Goal: Task Accomplishment & Management: Use online tool/utility

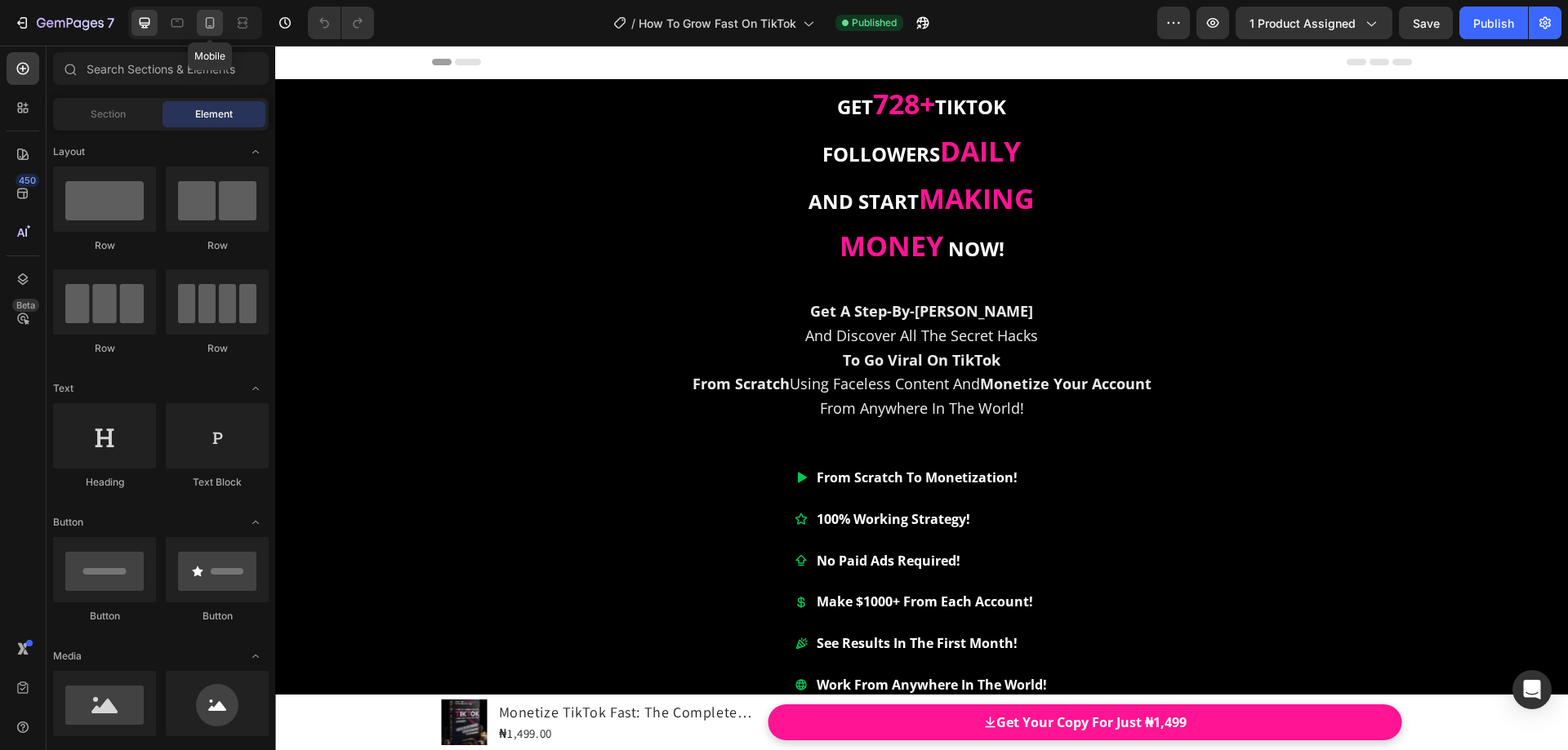
click at [217, 29] on icon at bounding box center [210, 23] width 16 height 16
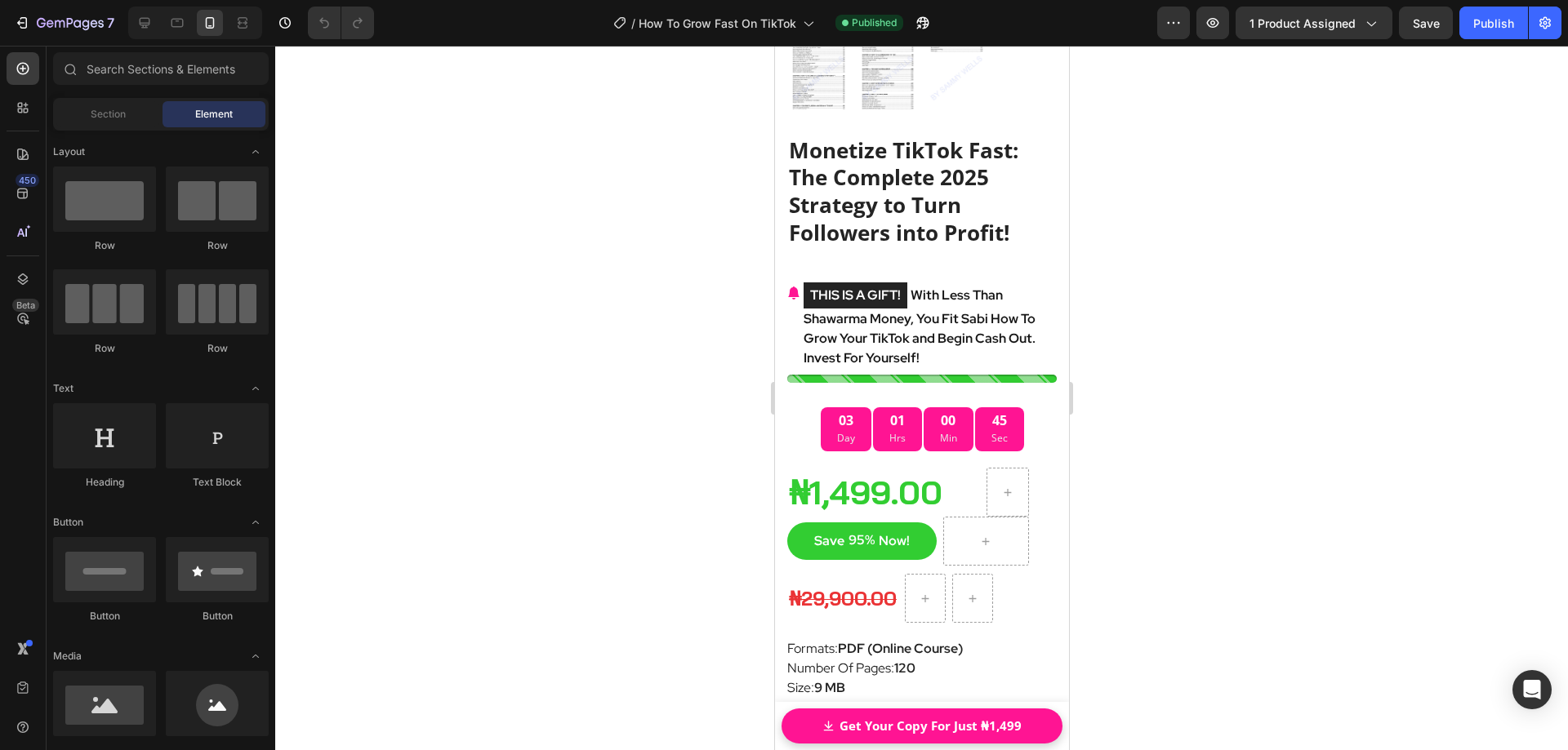
scroll to position [9794, 0]
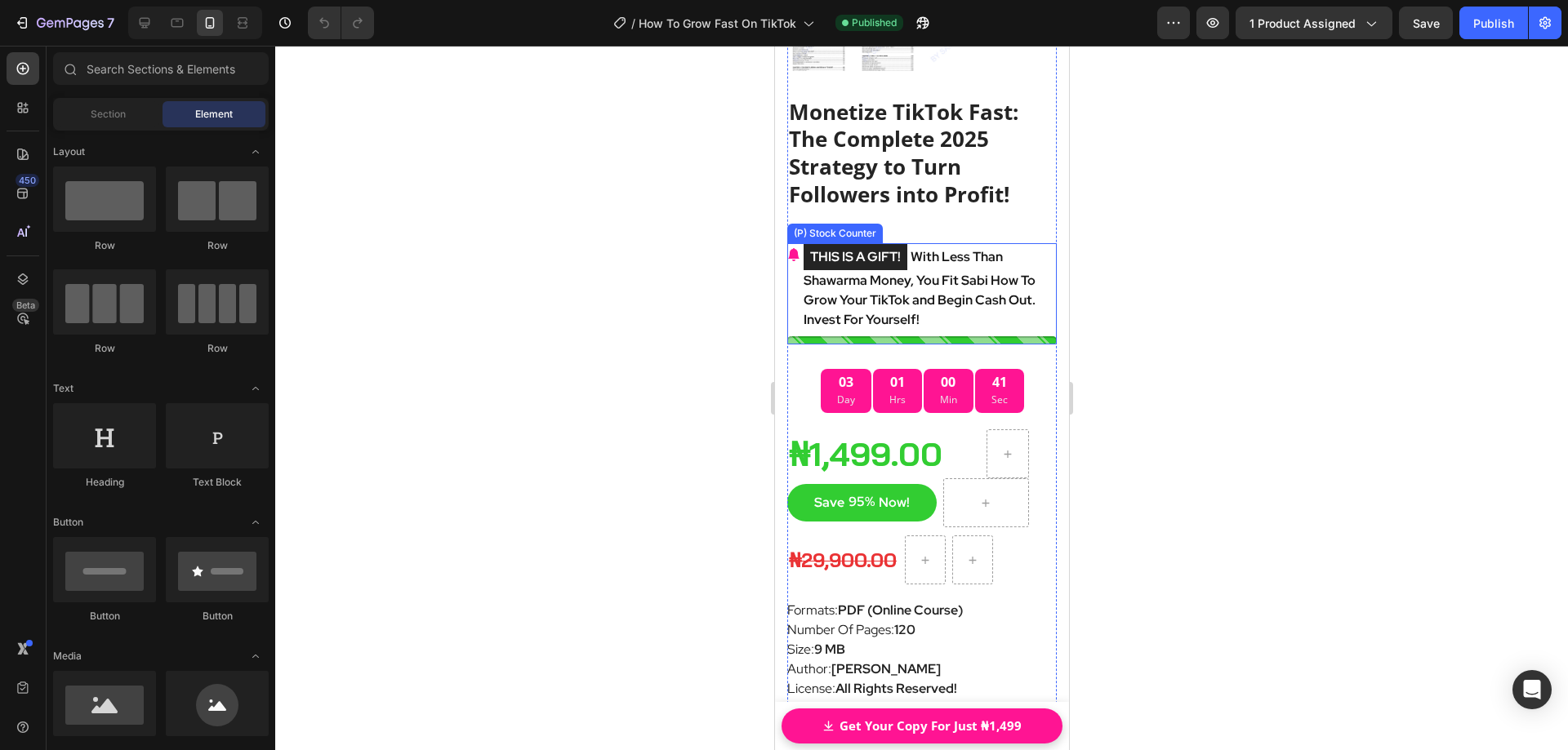
click at [920, 244] on p "THIS IS A GIFT! With Less Than Shawarma Money, You Fit Sabi How To Grow Your Ti…" at bounding box center [929, 286] width 253 height 86
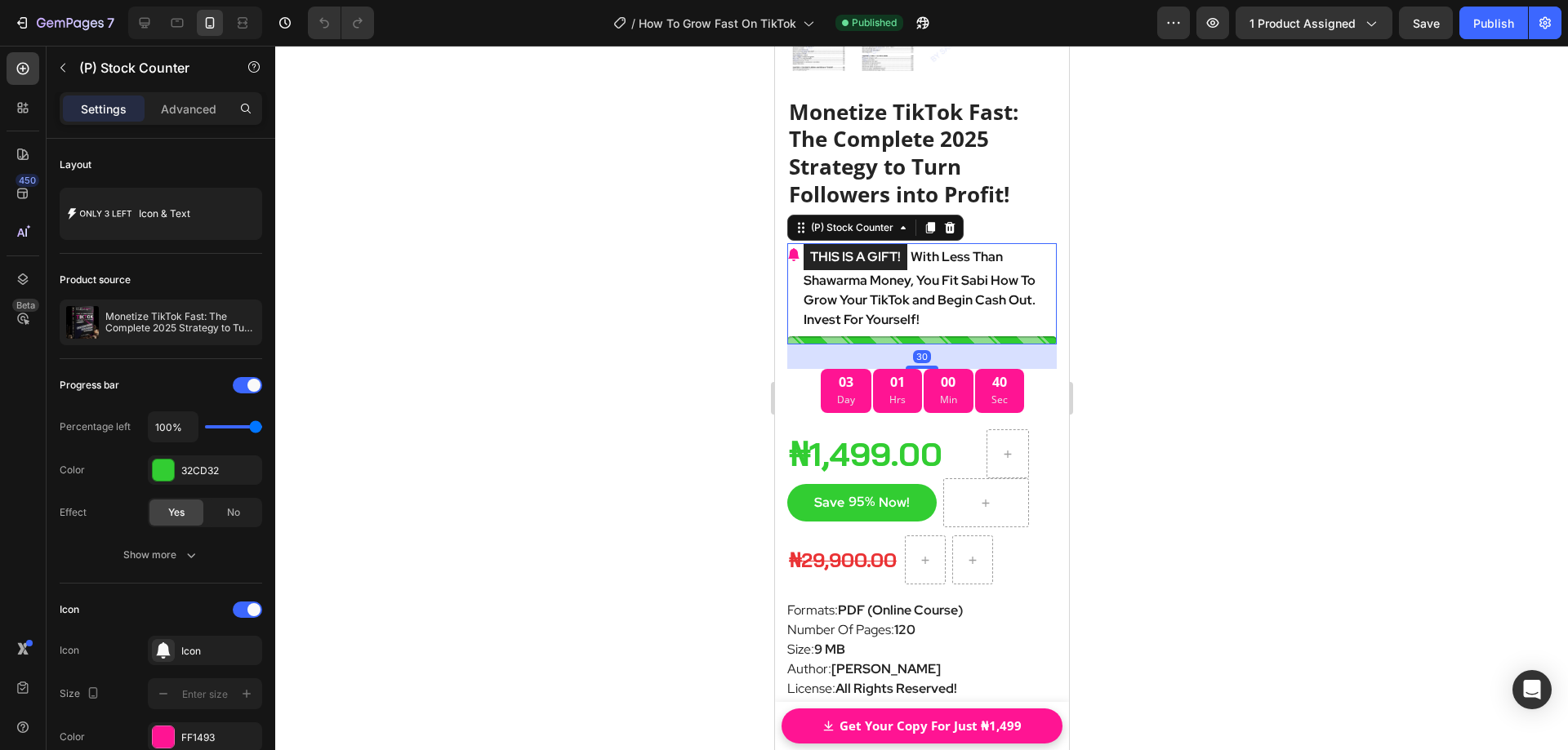
click at [916, 244] on p "THIS IS A GIFT! With Less Than Shawarma Money, You Fit Sabi How To Grow Your Ti…" at bounding box center [929, 286] width 253 height 86
click at [950, 269] on p "THIS IS A GIFT! With Less Than Shawarma Money, You Fit Sabi How To Grow Your Ti…" at bounding box center [929, 286] width 253 height 86
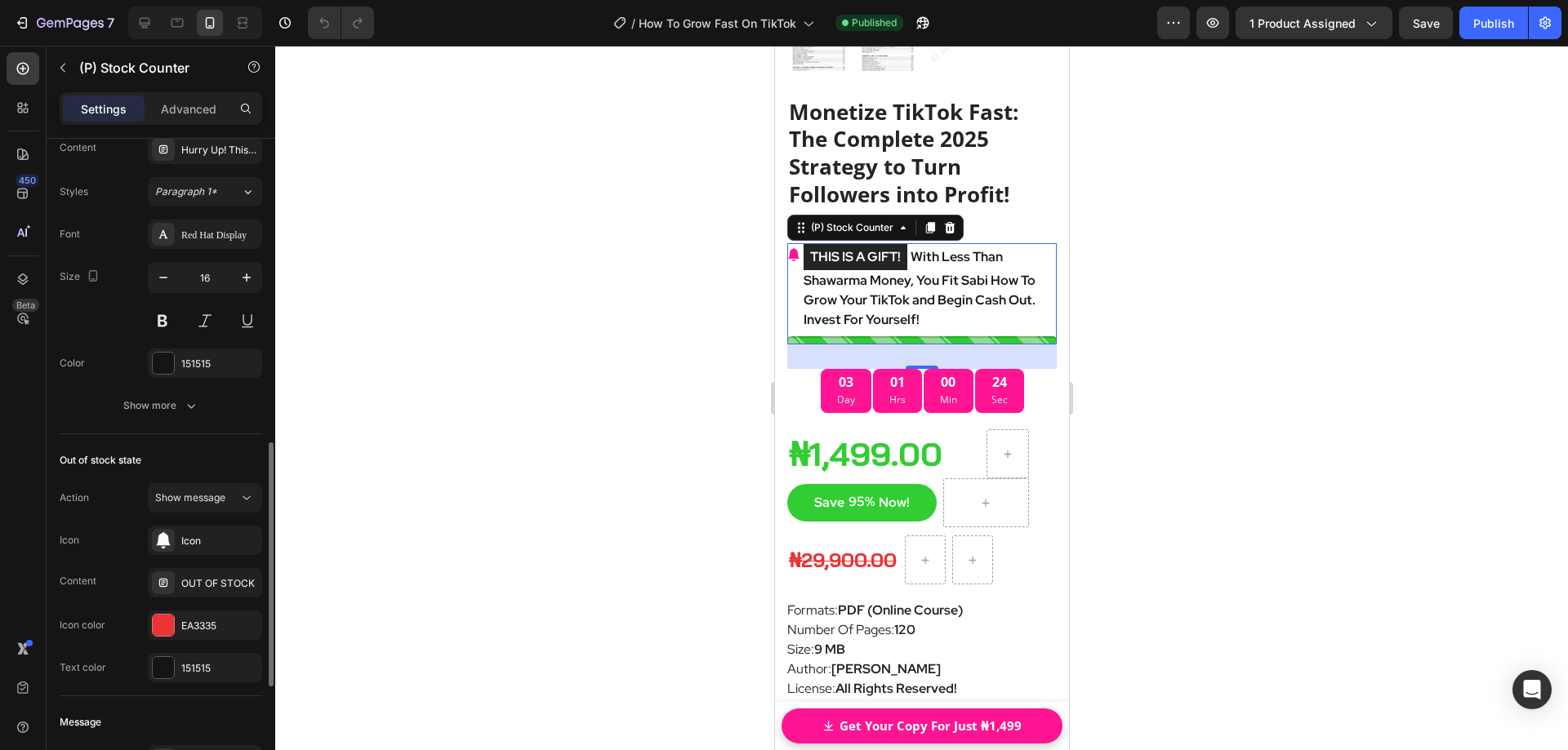
scroll to position [979, 0]
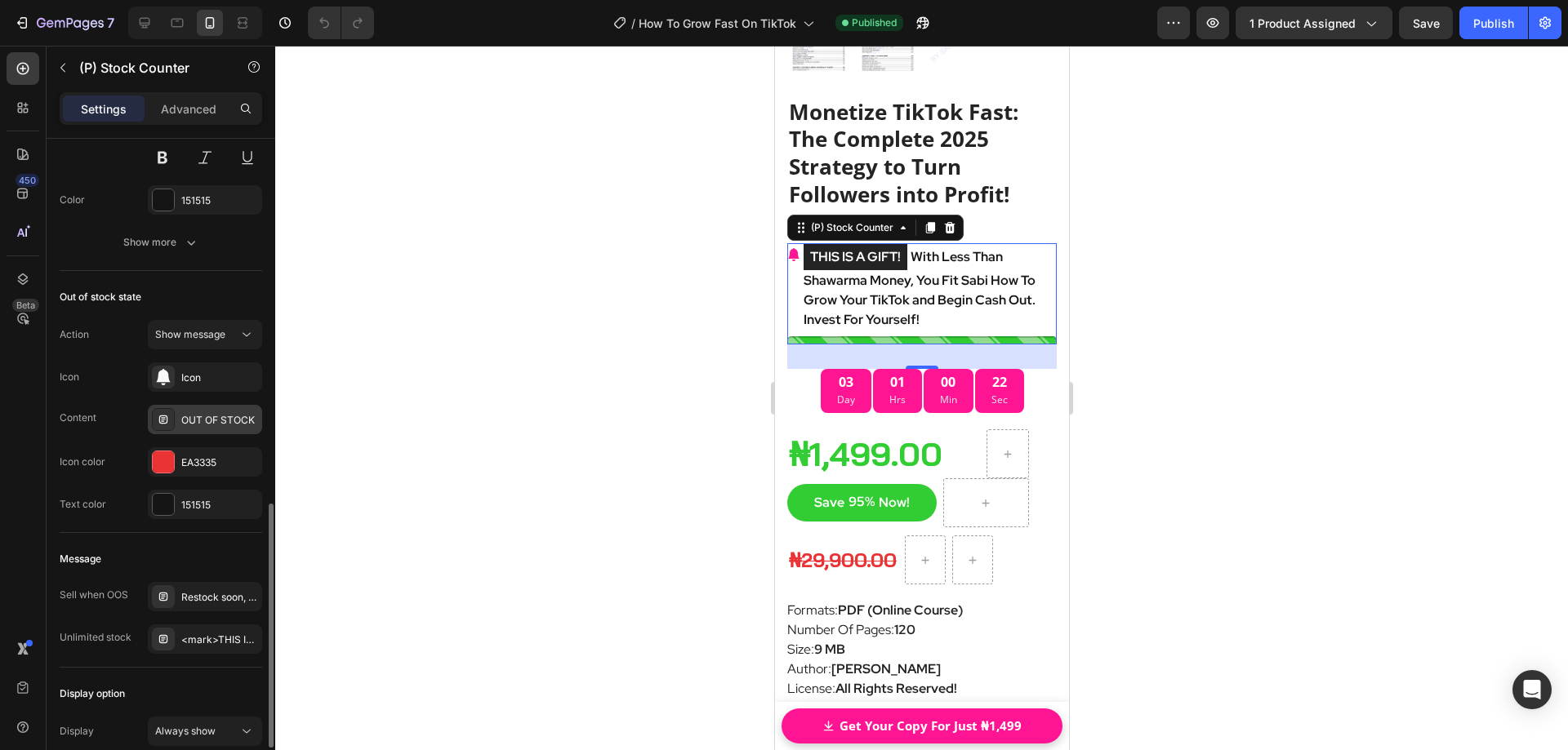
click at [216, 426] on div "OUT OF STOCK" at bounding box center [219, 420] width 76 height 15
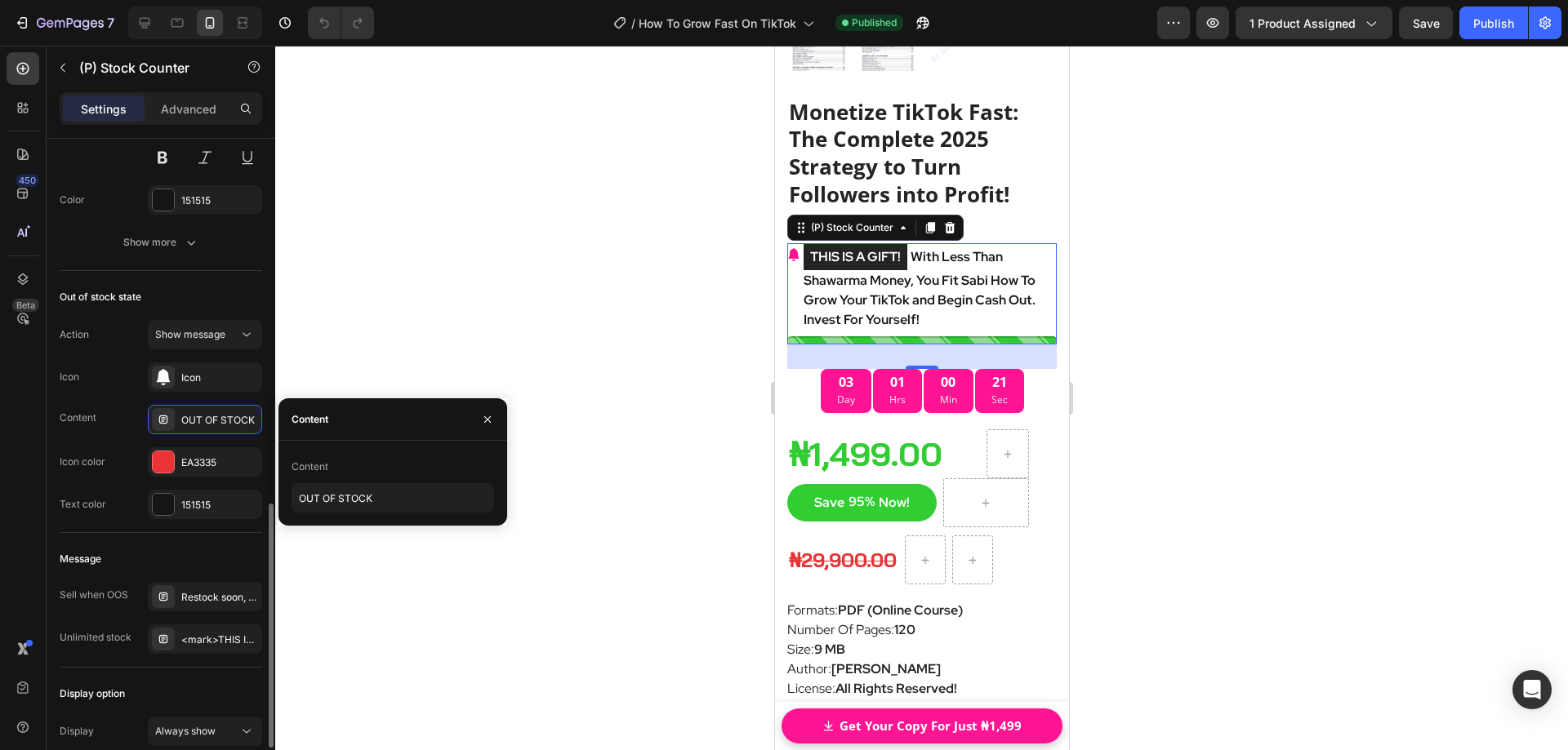
scroll to position [1110, 0]
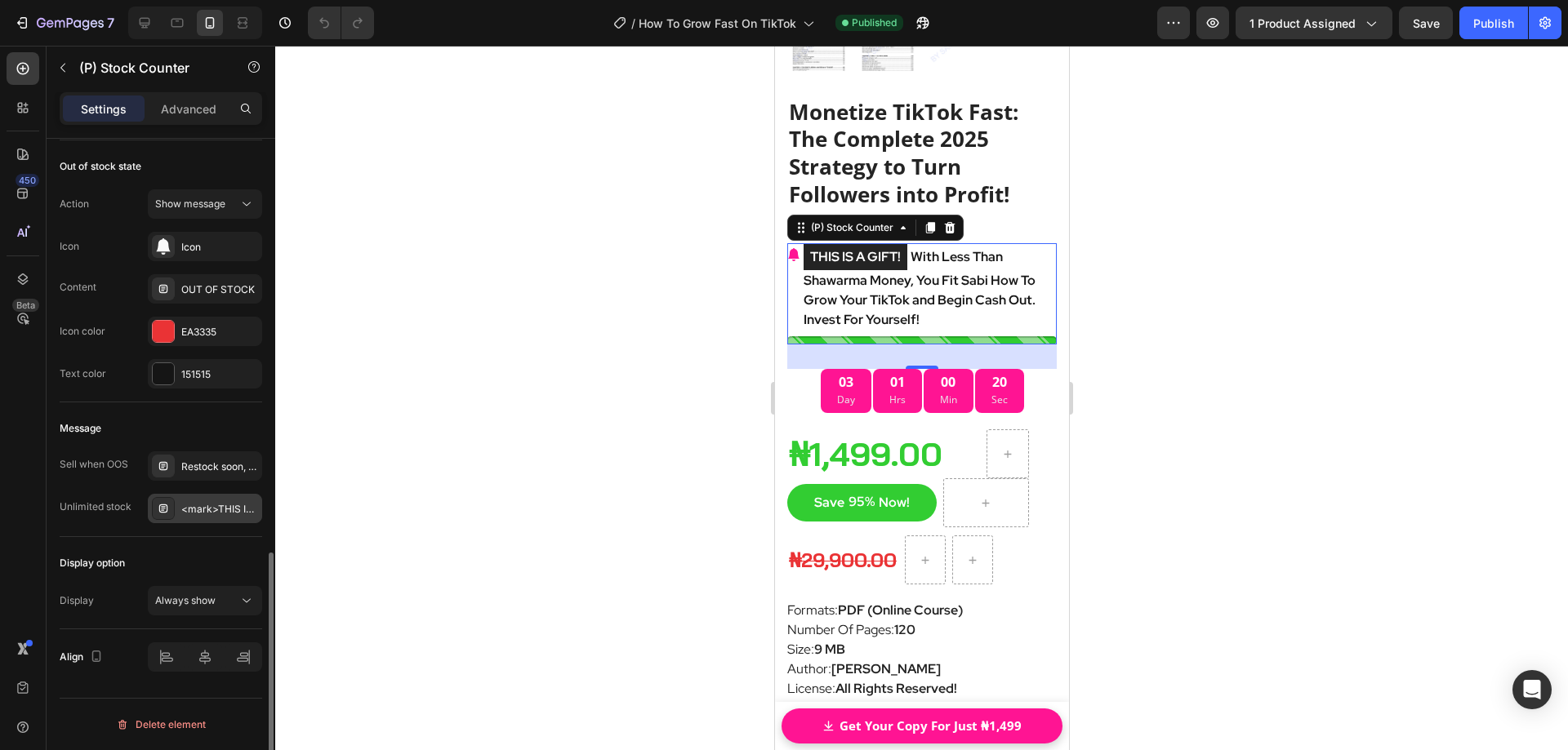
click at [212, 502] on div "<mark>THIS IS A GIFT! </mark>With Less Than Shawarma Money, You Fit Sabi How To…" at bounding box center [219, 509] width 76 height 15
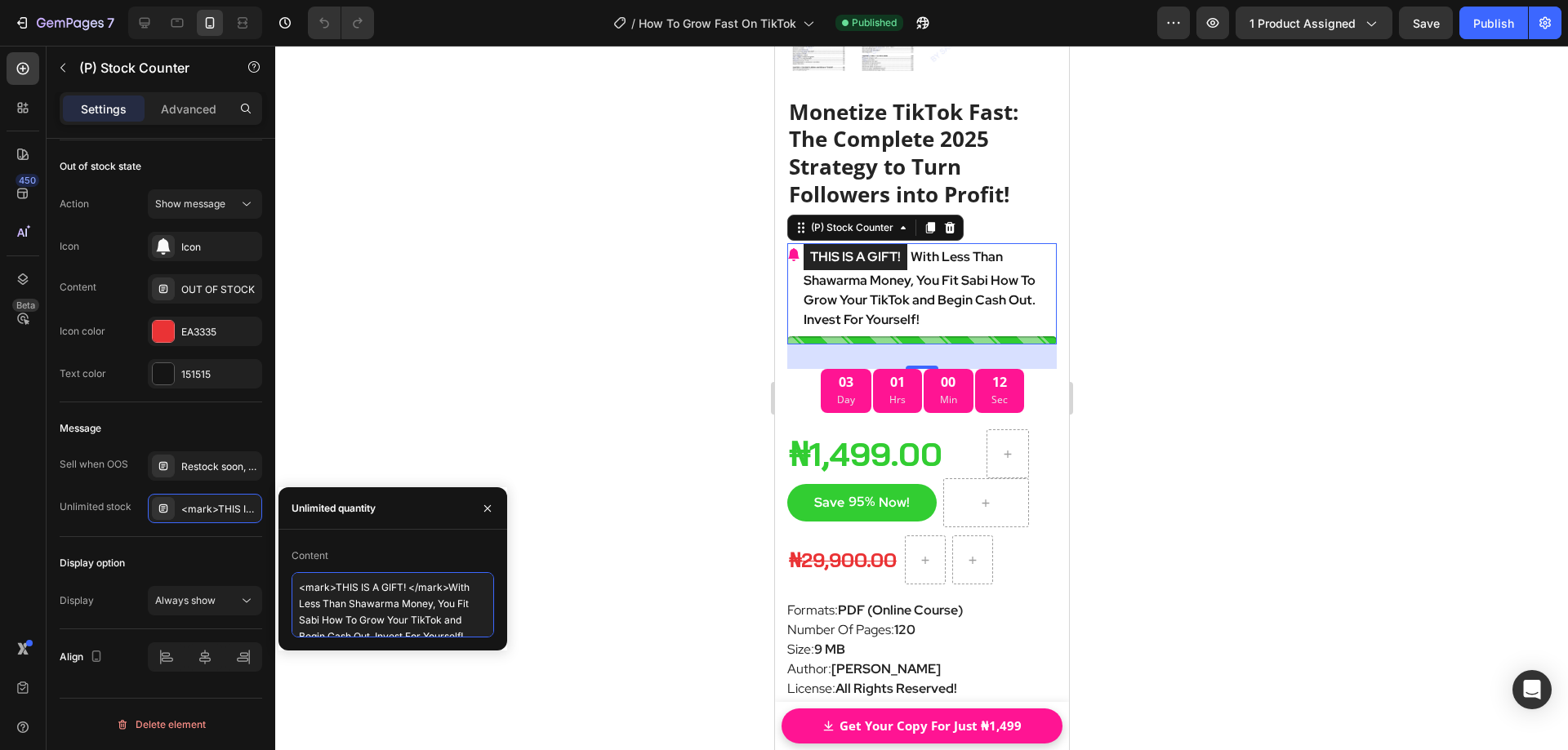
drag, startPoint x: 335, startPoint y: 585, endPoint x: 403, endPoint y: 586, distance: 68.0
click at [403, 586] on textarea "<mark>THIS IS A GIFT! </mark>With Less Than Shawarma Money, You Fit Sabi How To…" at bounding box center [392, 605] width 203 height 65
click at [401, 598] on textarea "<mark>THIS IS A GIFT! </mark>With Less Than Shawarma Money, You Fit Sabi How To…" at bounding box center [392, 605] width 203 height 65
drag, startPoint x: 451, startPoint y: 584, endPoint x: 467, endPoint y: 624, distance: 43.1
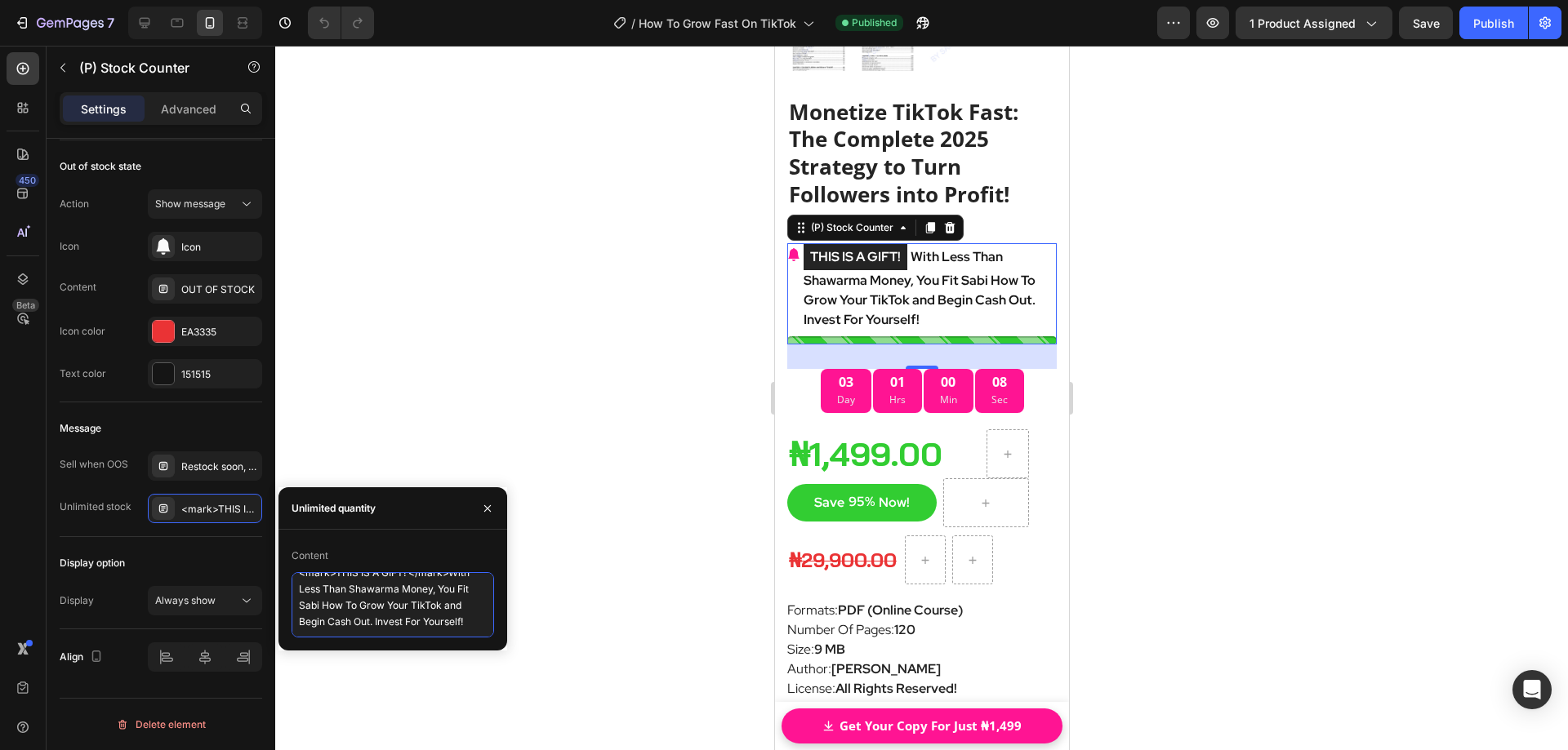
click at [473, 625] on textarea "<mark>THIS IS A GIFT! </mark>With Less Than Shawarma Money, You Fit Sabi How To…" at bounding box center [392, 605] width 203 height 65
click at [347, 586] on textarea "<mark>THIS IS A GIFT! </mark>With Less Than Shawarma Money, You Fit Sabi How To…" at bounding box center [392, 605] width 203 height 65
click at [402, 586] on textarea "<mark>THIS IS A GIFT! </mark>With Less Than Shawarma Money, You Fit Sabi How To…" at bounding box center [392, 605] width 203 height 65
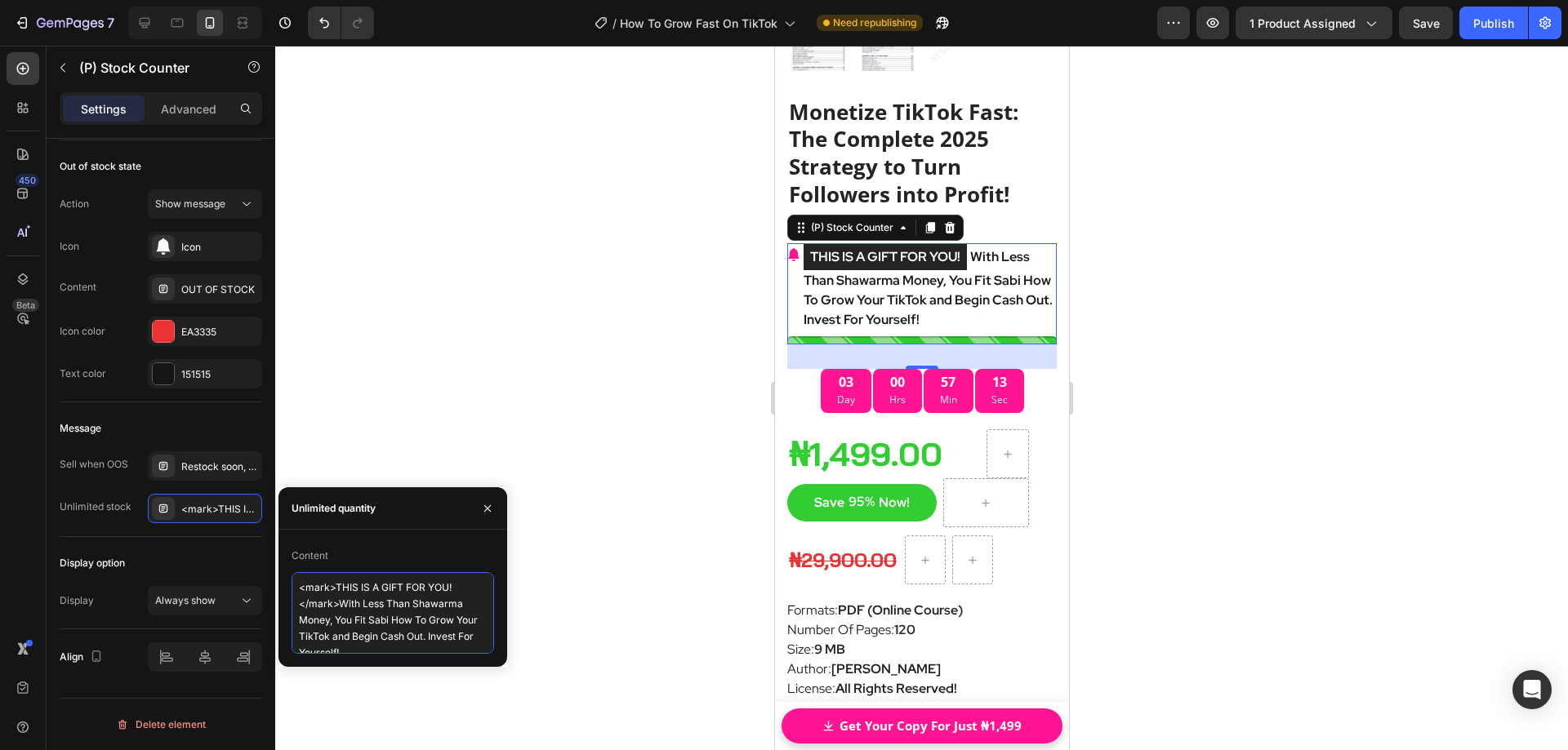
click at [457, 586] on textarea "<mark>THIS IS A GIFT FOR YOU! </mark>With Less Than Shawarma Money, You Fit Sab…" at bounding box center [392, 613] width 203 height 82
click at [339, 605] on textarea "<mark>THIS IS A GIFT FOR YOU! </mark>With Less Than Shawarma Money, You Fit Sab…" at bounding box center [392, 613] width 203 height 82
click at [370, 606] on textarea "<mark>THIS IS A GIFT FOR YOU! </mark> With Less Than Shawarma Money, You Fit Sa…" at bounding box center [392, 613] width 203 height 82
drag, startPoint x: 343, startPoint y: 604, endPoint x: 422, endPoint y: 639, distance: 86.4
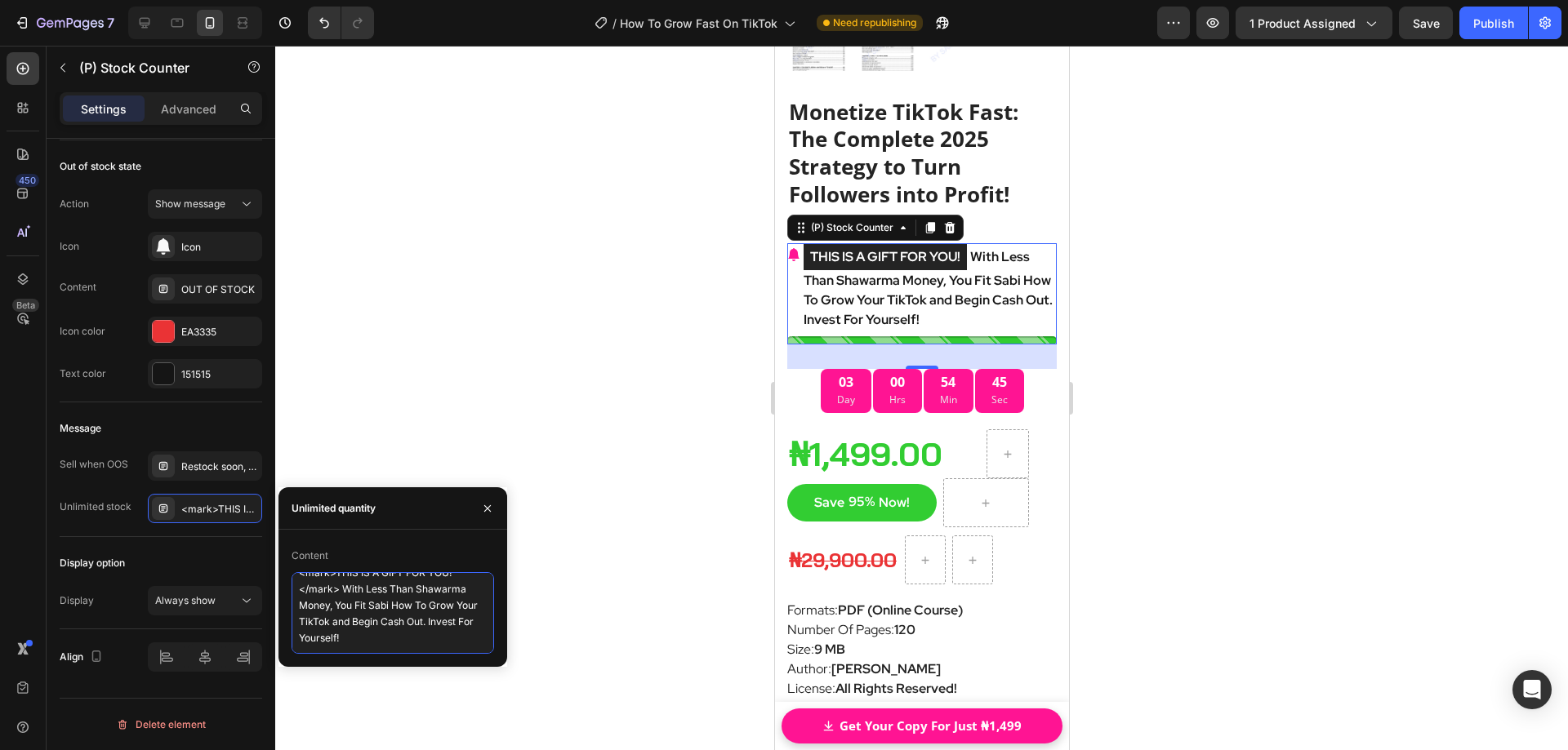
click at [422, 639] on textarea "<mark>THIS IS A GIFT FOR YOU! </mark> With Less Than Shawarma Money, You Fit Sa…" at bounding box center [392, 613] width 203 height 82
paste textarea "Coffee Money, You Fit Sabi How To Grow Your TikTok And Begin Cash Out!"
click at [388, 595] on textarea "<mark>THIS IS A GIFT FOR YOU! </mark> With Less Than Coffee Money, You Fit Sabi…" at bounding box center [392, 613] width 203 height 82
click at [448, 587] on textarea "<mark>THIS IS A GIFT FOR YOU! </mark> With Less Than Coffee Money, You Fit Sabi…" at bounding box center [392, 613] width 203 height 82
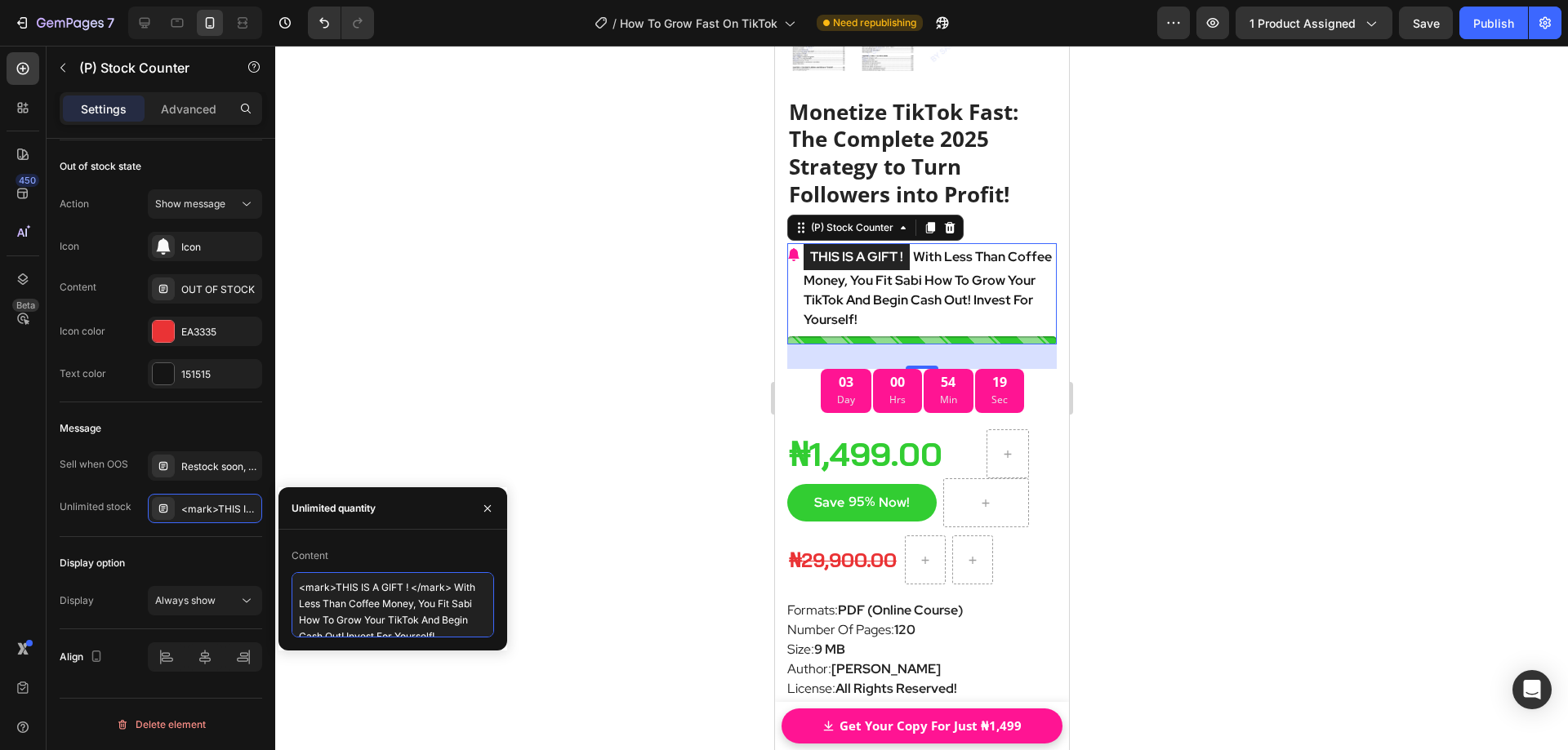
type textarea "<mark>THIS IS A GIFT! </mark> With Less Than Coffee Money, You Fit Sabi How To …"
click at [1170, 382] on div at bounding box center [921, 397] width 1292 height 705
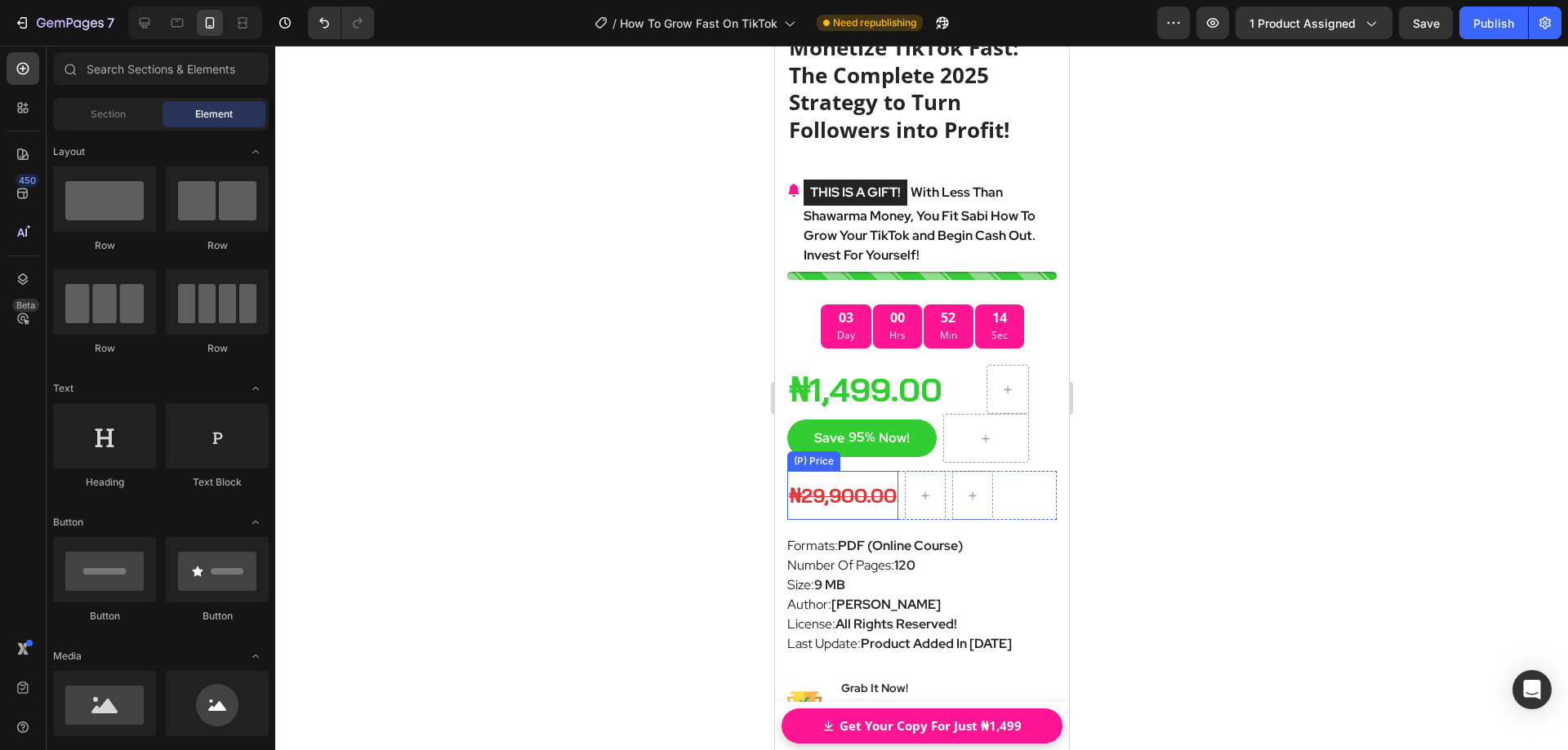
scroll to position [22607, 0]
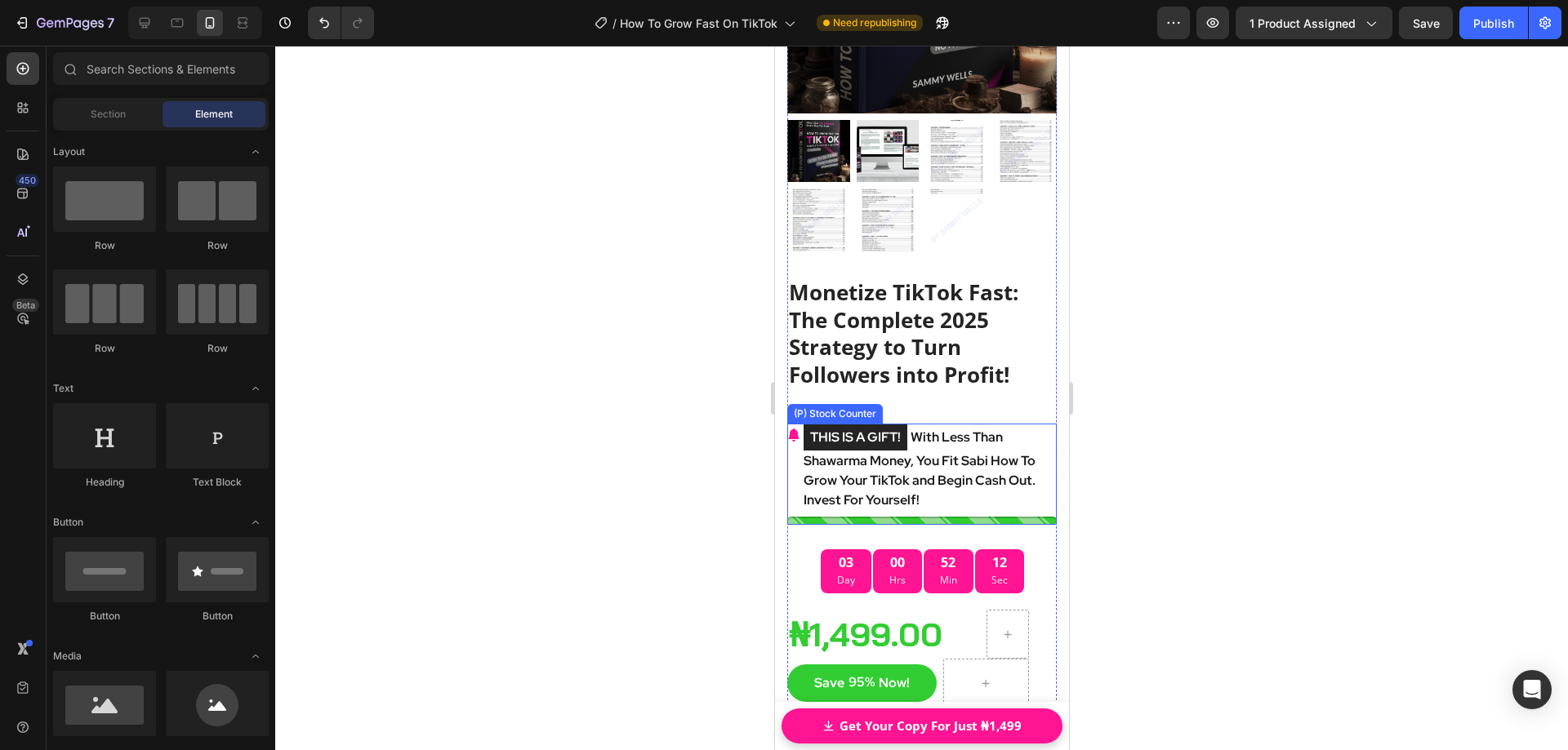
click at [943, 460] on p "THIS IS A GIFT! With Less Than Shawarma Money, You Fit Sabi How To Grow Your Ti…" at bounding box center [929, 466] width 253 height 86
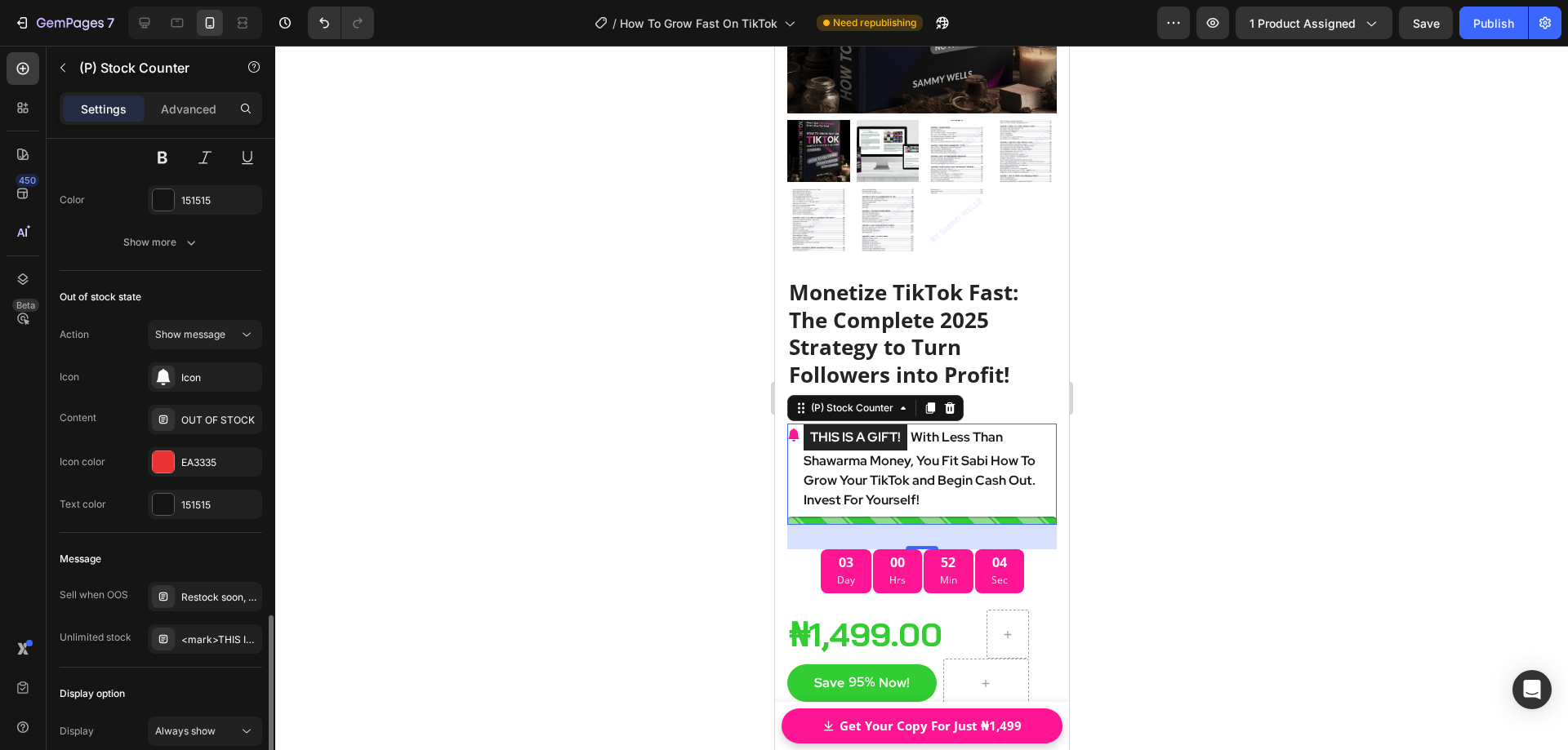
scroll to position [1061, 0]
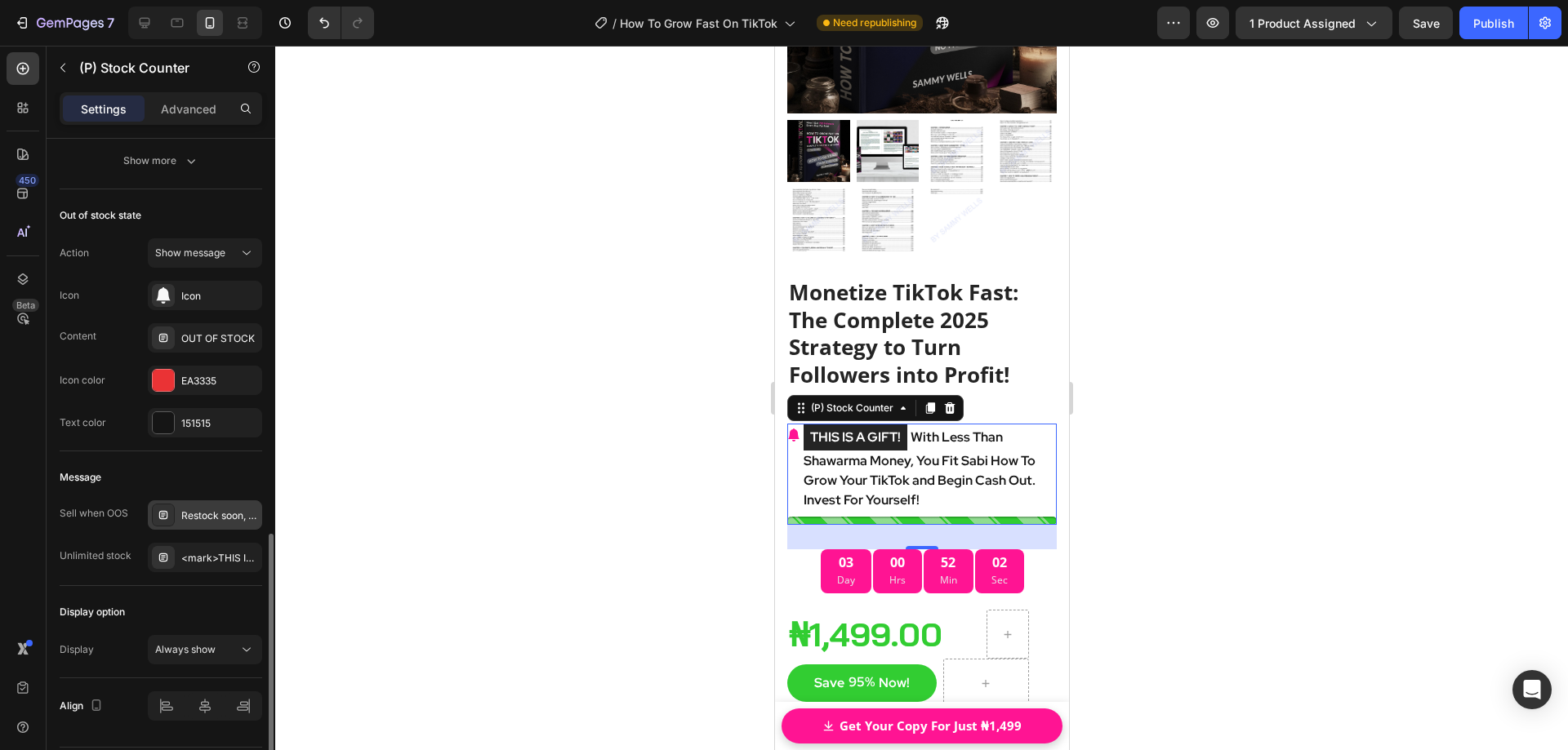
click at [218, 510] on div "Restock soon, PREORDER NOW!" at bounding box center [219, 515] width 76 height 15
click at [216, 554] on div "<mark>THIS IS A GIFT! </mark>With Less Than Shawarma Money, You Fit Sabi How To…" at bounding box center [219, 558] width 76 height 15
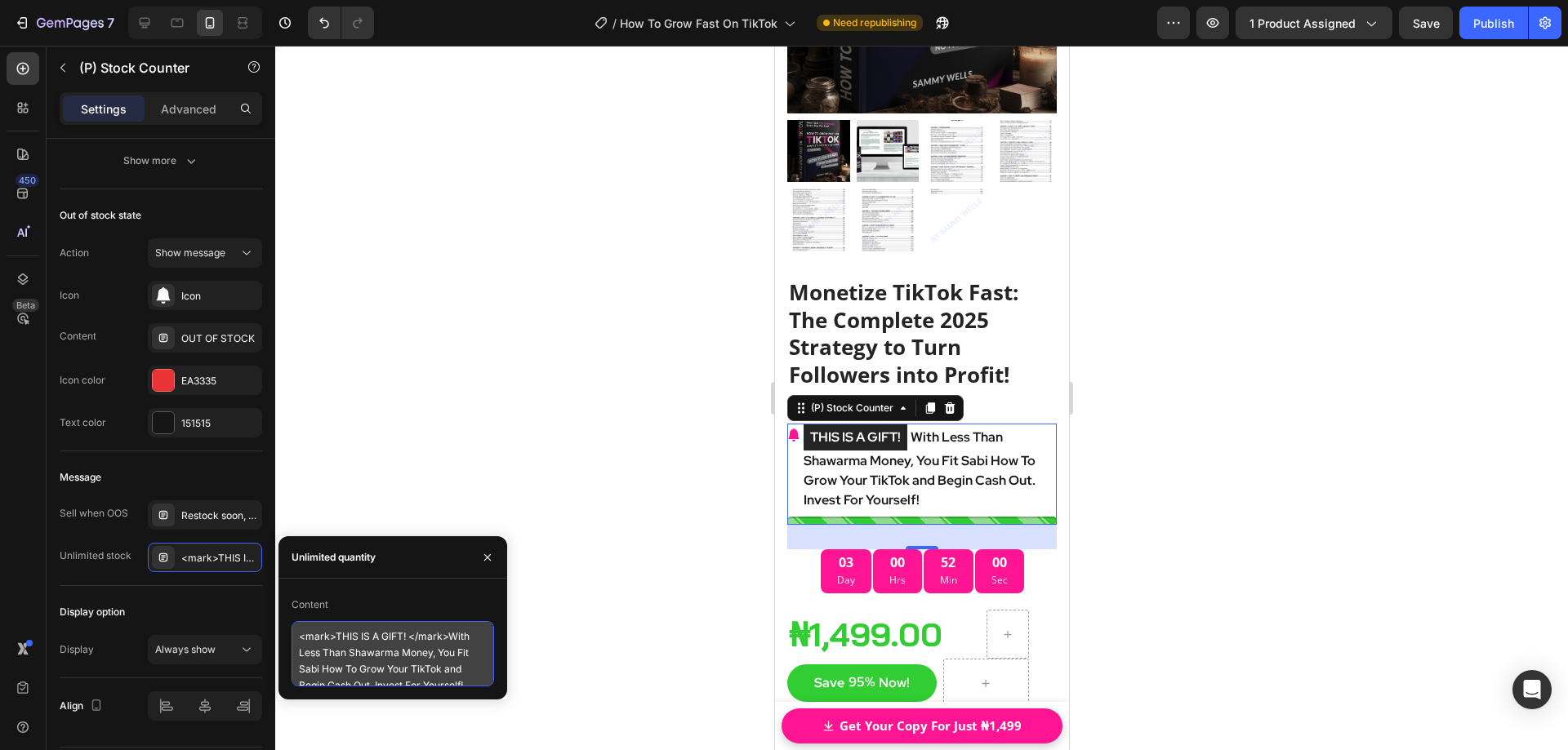
click at [421, 656] on textarea "<mark>THIS IS A GIFT! </mark>With Less Than Shawarma Money, You Fit Sabi How To…" at bounding box center [392, 654] width 203 height 65
drag, startPoint x: 449, startPoint y: 636, endPoint x: 483, endPoint y: 700, distance: 72.5
click at [483, 0] on div "7 / How To Grow Fast On TikTok Need republishing Preview 1 product assigned Sav…" at bounding box center [784, 0] width 1568 height 0
paste textarea "Coffee Money, You Fit Sabi How To Grow Your TikTok And Begin Cash Out!"
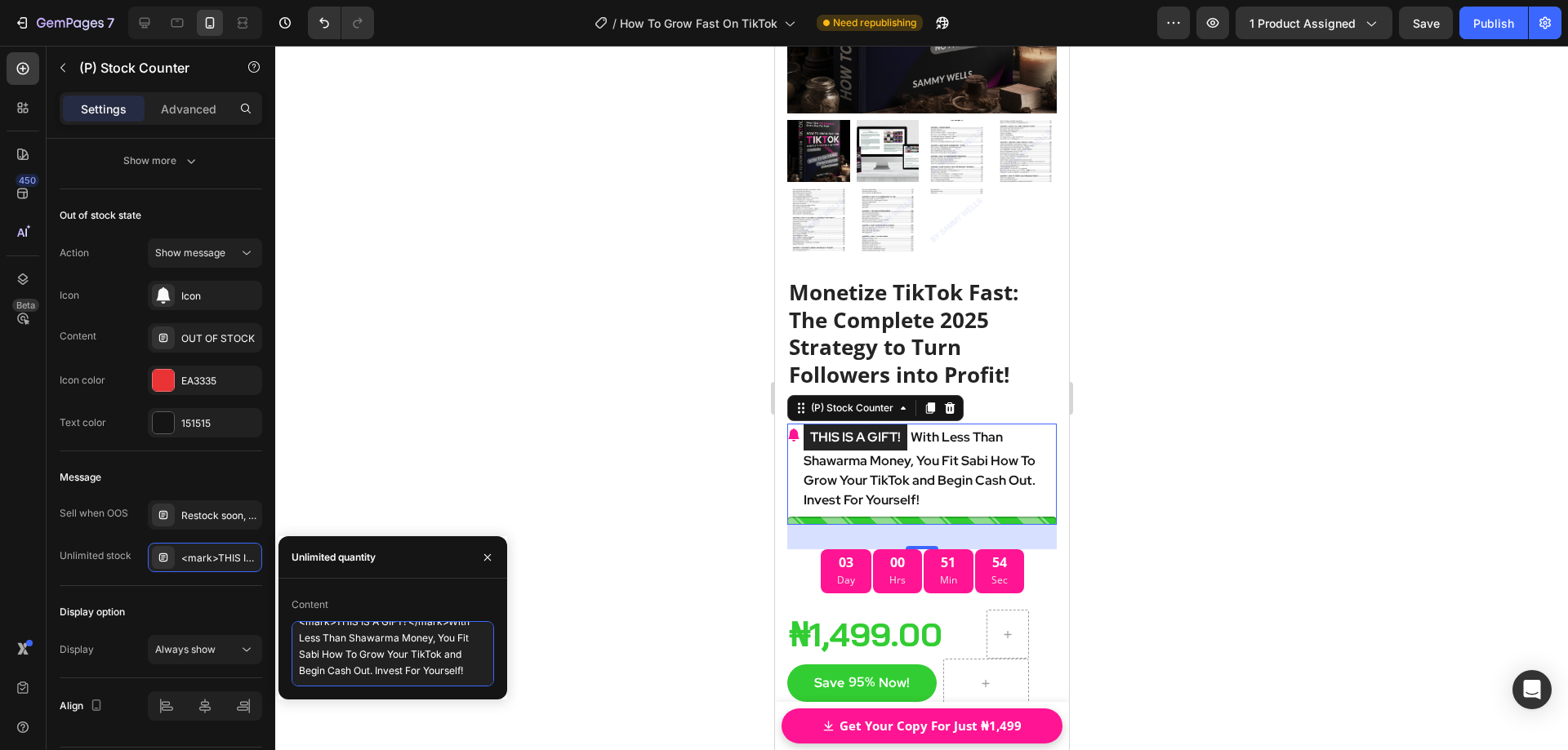
type textarea "<mark>THIS IS A GIFT! </mark>With Less Than Coffee Money, You Fit Sabi How To G…"
click at [559, 355] on div at bounding box center [921, 397] width 1292 height 705
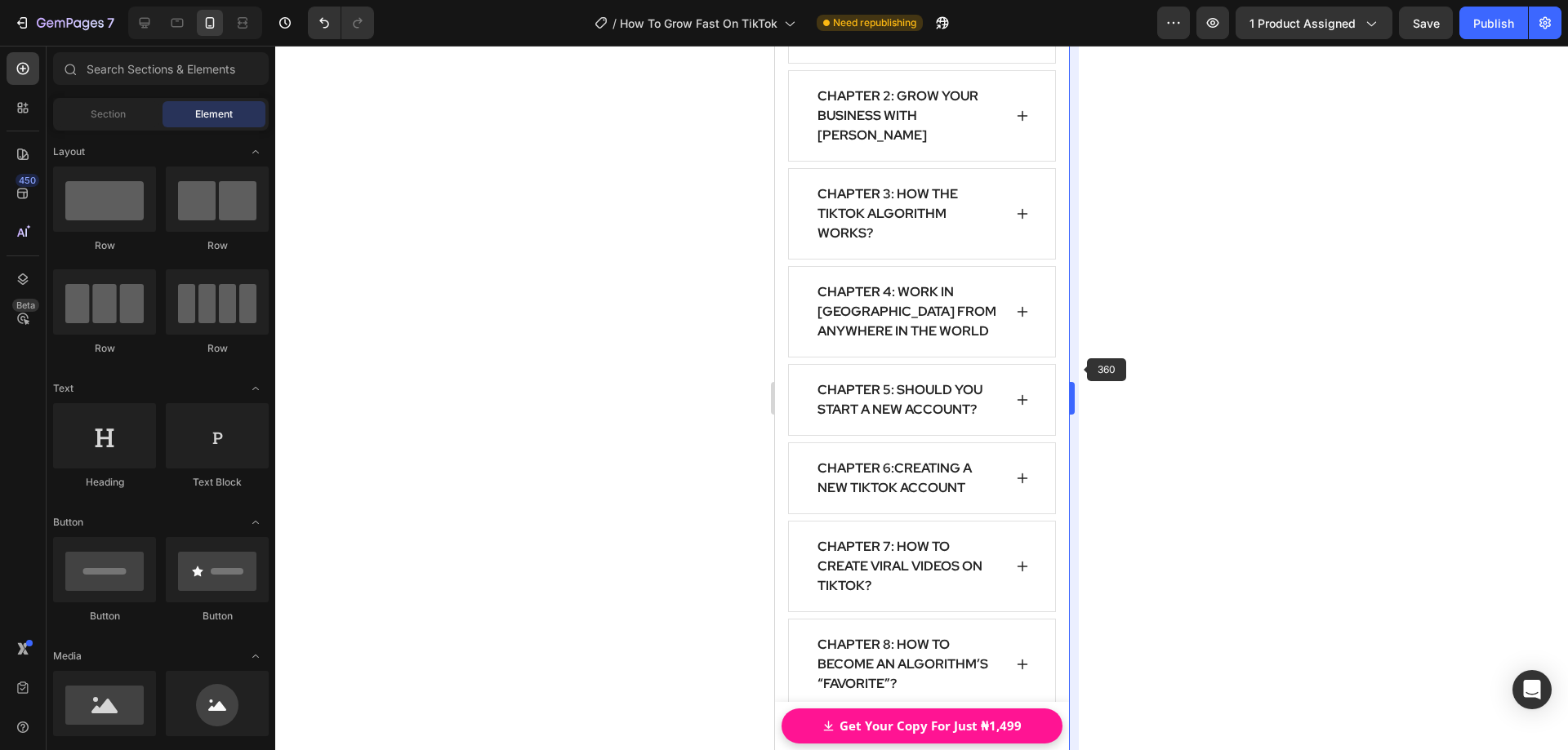
scroll to position [19408, 0]
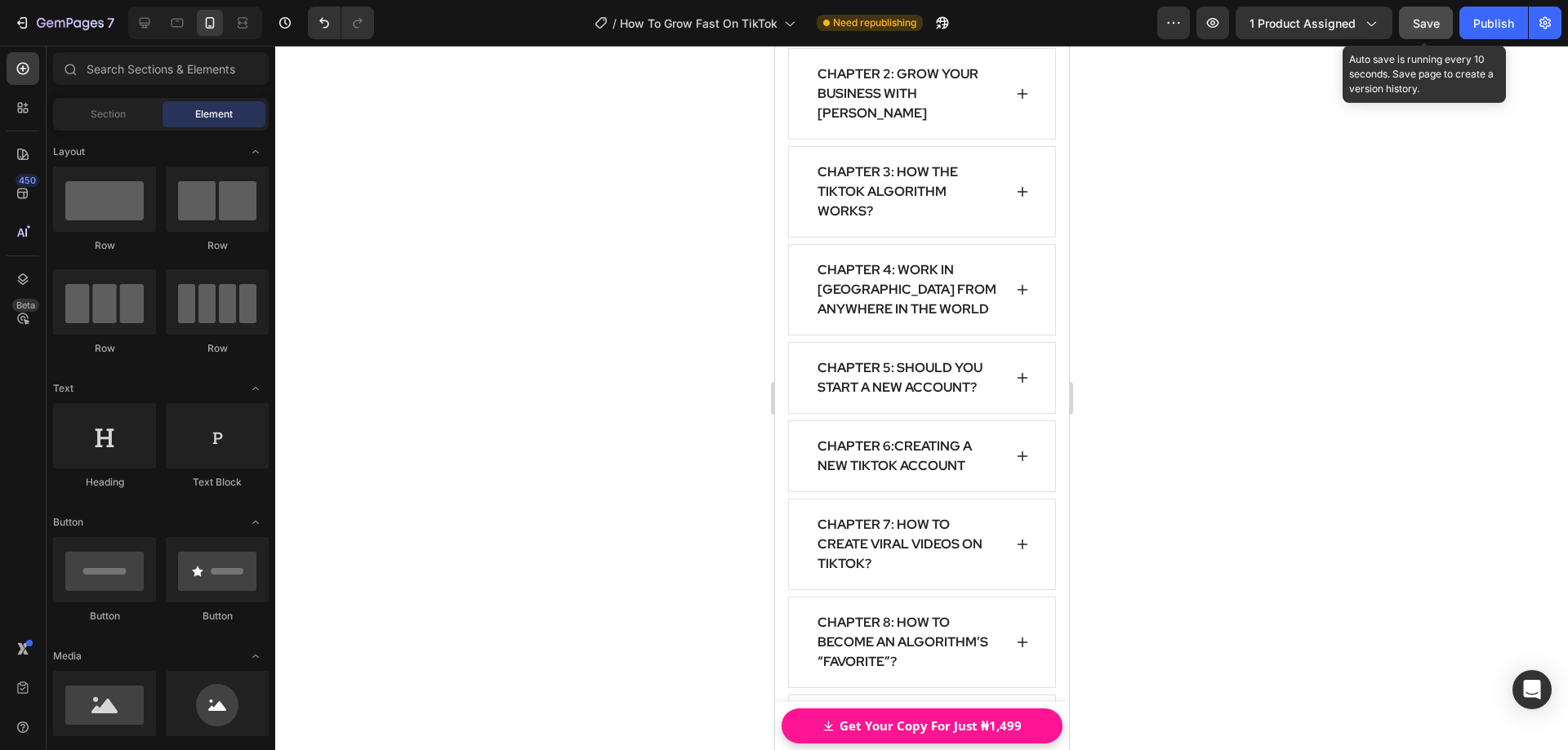
click at [1423, 28] on span "Save" at bounding box center [1426, 23] width 27 height 14
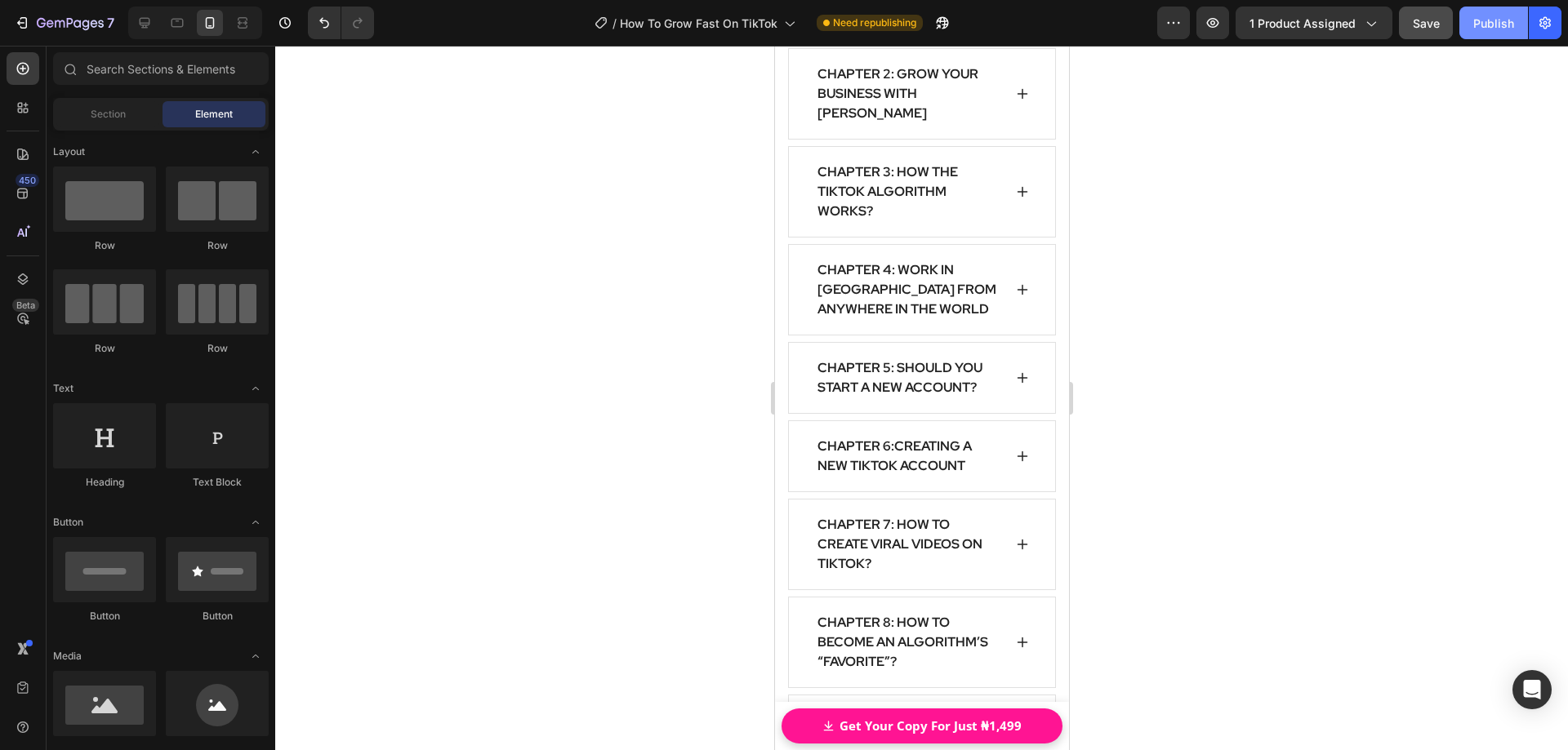
click at [1477, 25] on div "Publish" at bounding box center [1493, 23] width 41 height 17
